Goal: Understand process/instructions: Learn how to perform a task or action

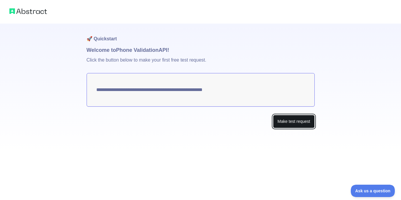
click at [285, 118] on button "Make test request" at bounding box center [293, 121] width 41 height 13
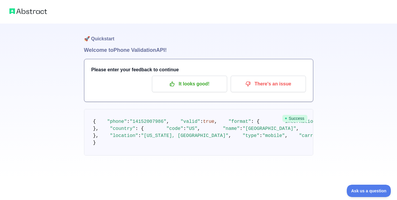
scroll to position [29, 0]
click at [195, 79] on p "It looks good!" at bounding box center [189, 84] width 66 height 10
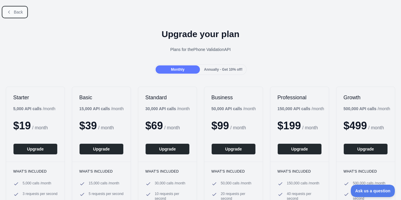
click at [17, 12] on span "Back" at bounding box center [18, 12] width 9 height 5
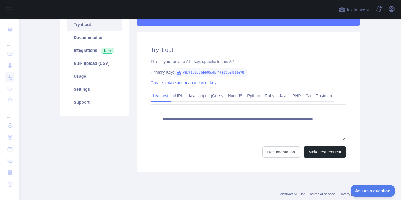
scroll to position [80, 0]
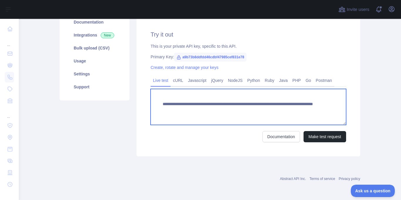
drag, startPoint x: 160, startPoint y: 104, endPoint x: 300, endPoint y: 112, distance: 140.4
click at [300, 112] on textarea "**********" at bounding box center [249, 107] width 196 height 36
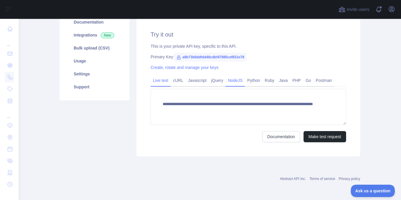
click at [229, 81] on link "NodeJS" at bounding box center [235, 80] width 19 height 9
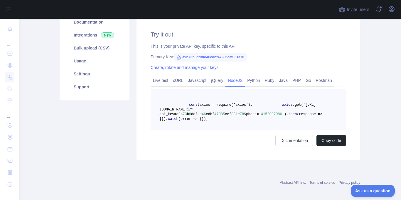
drag, startPoint x: 181, startPoint y: 103, endPoint x: 202, endPoint y: 134, distance: 37.3
click at [202, 130] on pre "const axios = require('axios'); axios .get('[URL][DOMAIN_NAME] 1 /?api_key=a 9 …" at bounding box center [249, 109] width 196 height 41
click at [190, 81] on link "Javascript" at bounding box center [197, 80] width 23 height 9
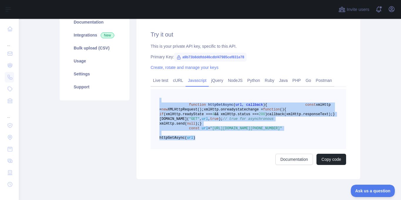
drag, startPoint x: 185, startPoint y: 101, endPoint x: 225, endPoint y: 172, distance: 81.8
click at [225, 149] on pre "function httpGetAsync ( url, callback ) { const xmlHttp = new XMLHttpRequest();…" at bounding box center [249, 119] width 196 height 60
copy code "function httpGetAsync ( url, callback ) { const xmlHttp = new XMLHttpRequest();…"
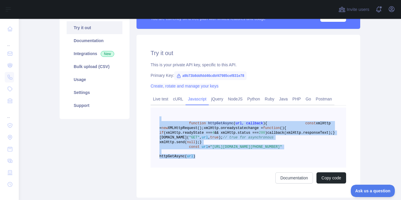
scroll to position [64, 0]
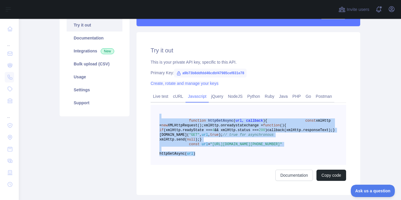
click at [168, 106] on pre "function httpGetAsync ( url, callback ) { const xmlHttp = new XMLHttpRequest();…" at bounding box center [249, 135] width 196 height 60
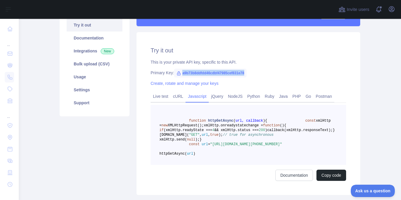
drag, startPoint x: 242, startPoint y: 75, endPoint x: 179, endPoint y: 74, distance: 62.3
click at [179, 74] on span "a9b73b8ddfdd46cdbf47985cef831e78" at bounding box center [210, 72] width 73 height 9
click at [331, 111] on pre "function httpGetAsync ( url, callback ) { const xmlHttp = new XMLHttpRequest();…" at bounding box center [249, 135] width 196 height 60
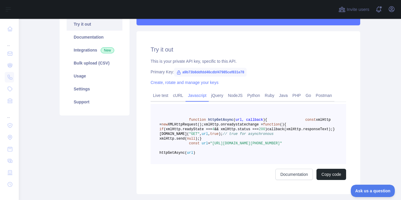
scroll to position [66, 0]
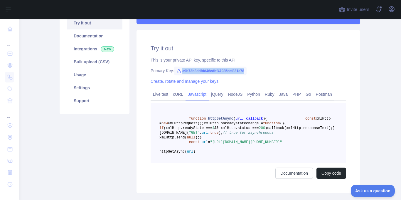
drag, startPoint x: 245, startPoint y: 70, endPoint x: 179, endPoint y: 69, distance: 66.7
click at [179, 69] on div "Primary Key: a9b73b8ddfdd46cdbf47985cef831e78" at bounding box center [249, 71] width 196 height 6
copy span "a9b73b8ddfdd46cdbf47985cef831e78"
